Goal: Communication & Community: Connect with others

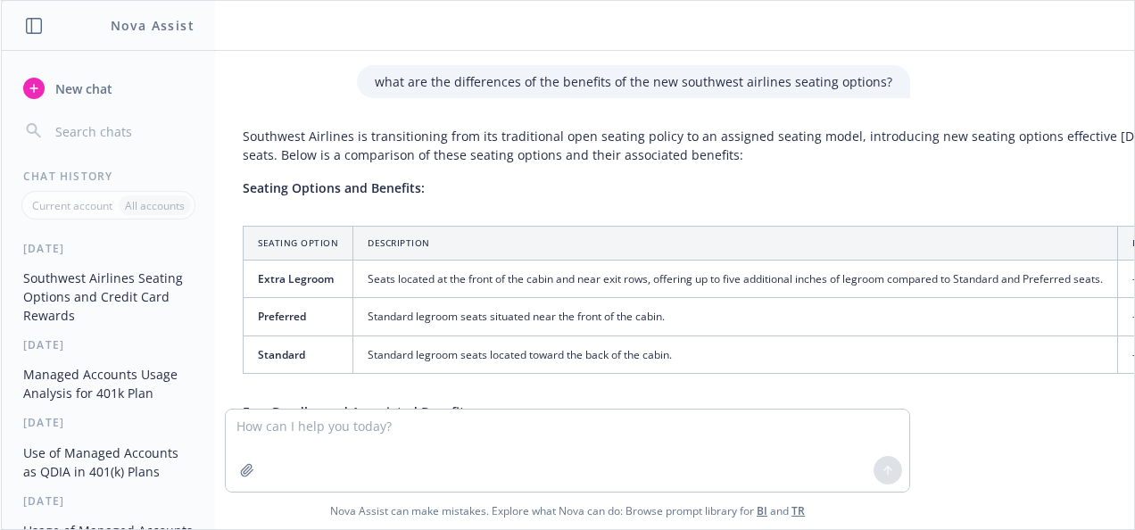
scroll to position [6262, 7]
